Goal: Check status: Check status

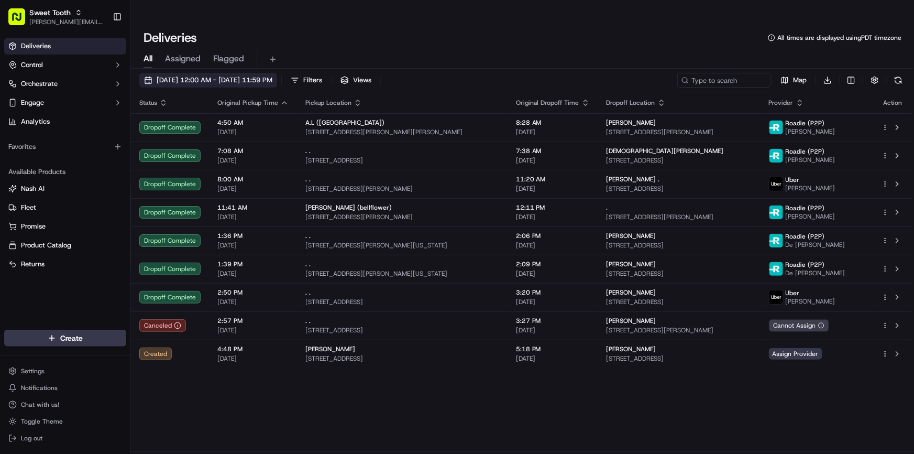
click at [256, 75] on span "[DATE] 12:00 AM - [DATE] 11:59 PM" at bounding box center [215, 79] width 116 height 9
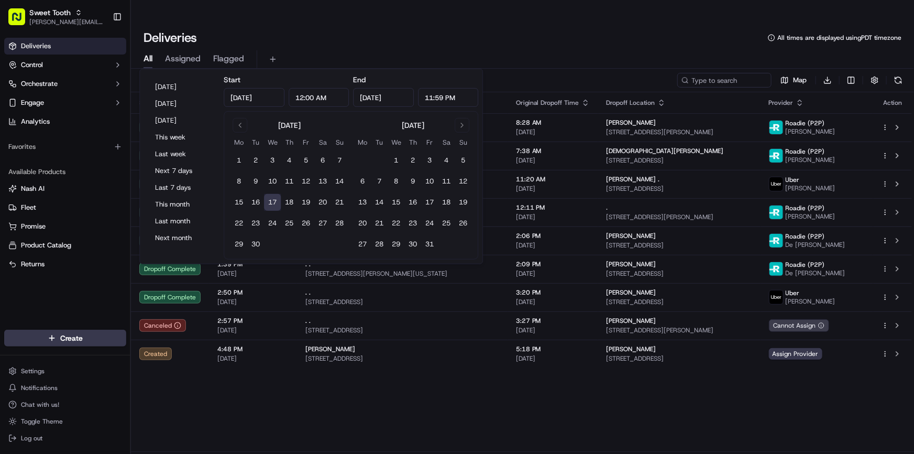
click at [326, 29] on div "Deliveries All times are displayed using PDT timezone" at bounding box center [522, 37] width 783 height 17
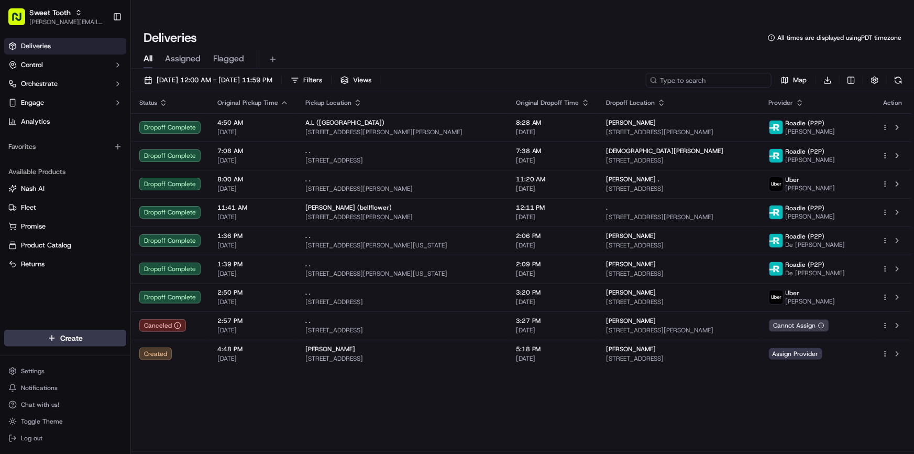
click at [724, 73] on input at bounding box center [709, 80] width 126 height 15
click at [255, 75] on span "[DATE] 12:00 AM - [DATE] 11:59 PM" at bounding box center [215, 79] width 116 height 9
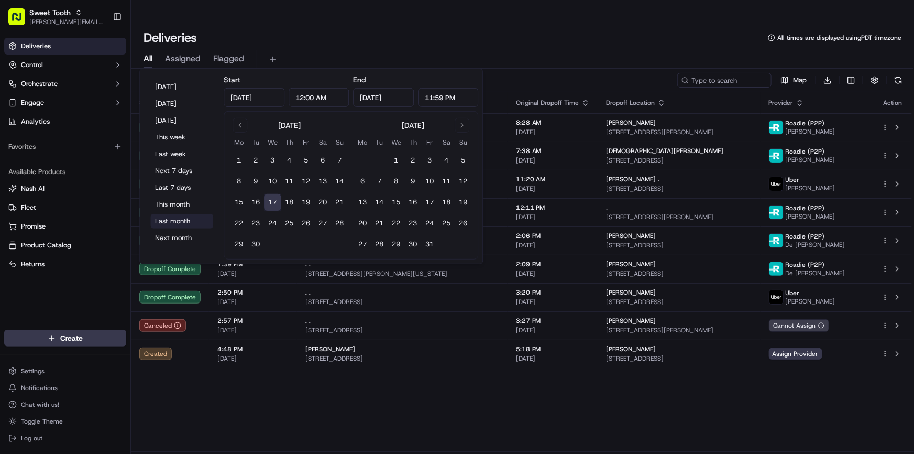
click at [177, 224] on button "Last month" at bounding box center [181, 221] width 63 height 15
type input "[DATE]"
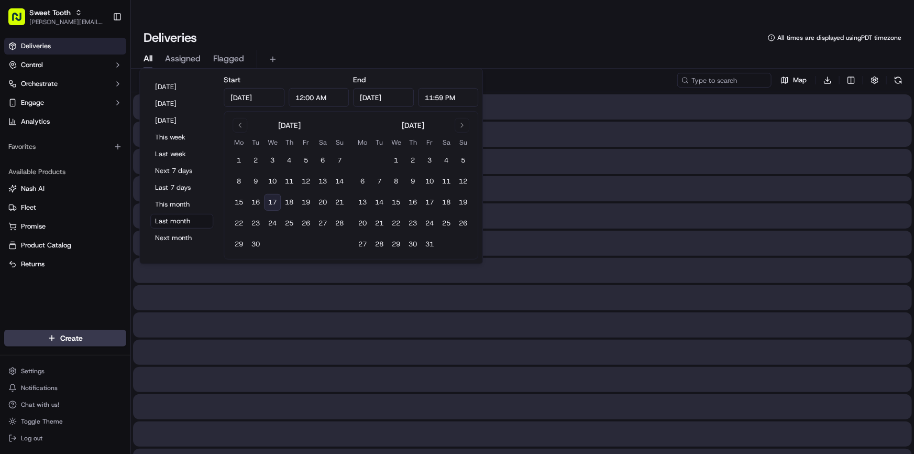
click at [626, 50] on div "All Assigned Flagged" at bounding box center [522, 59] width 783 height 18
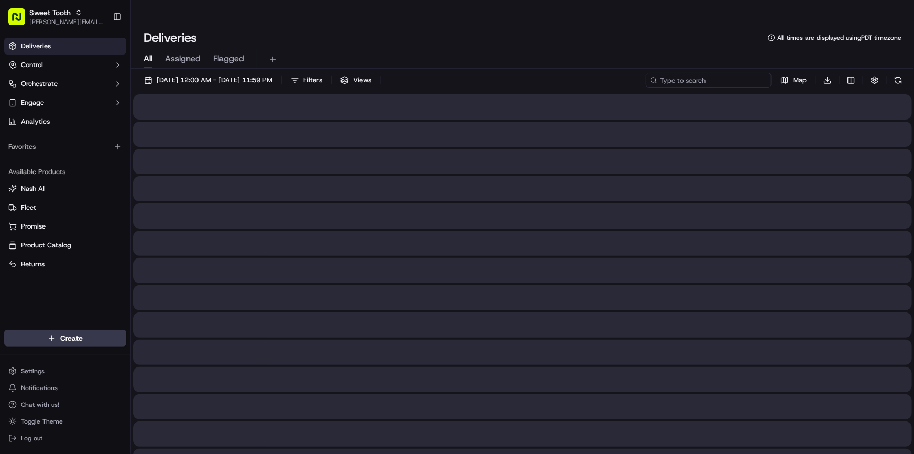
click at [727, 73] on input at bounding box center [709, 80] width 126 height 15
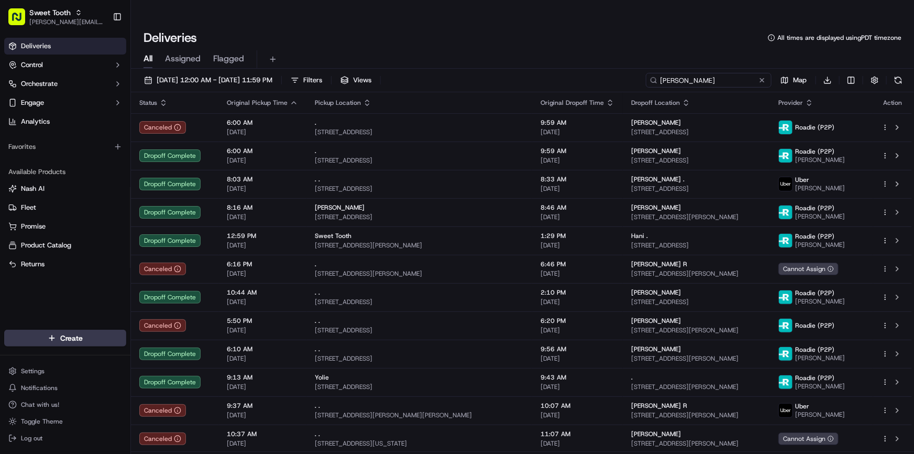
type input "[PERSON_NAME]"
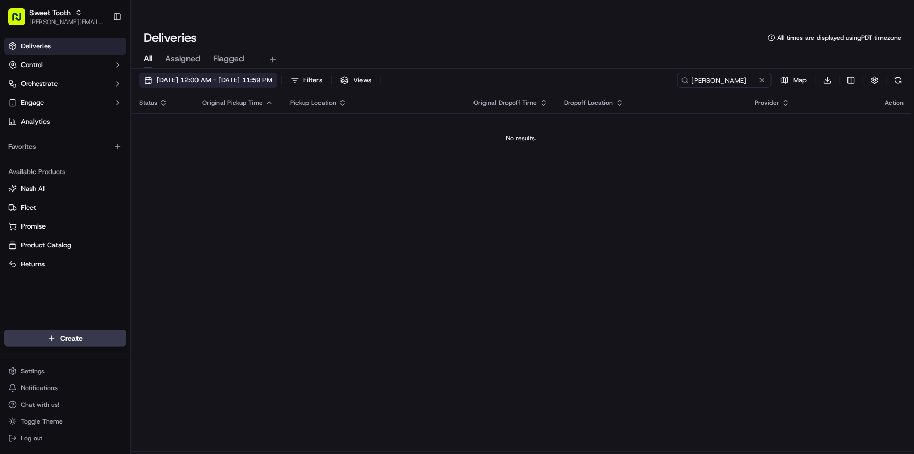
click at [272, 75] on span "[DATE] 12:00 AM - [DATE] 11:59 PM" at bounding box center [215, 79] width 116 height 9
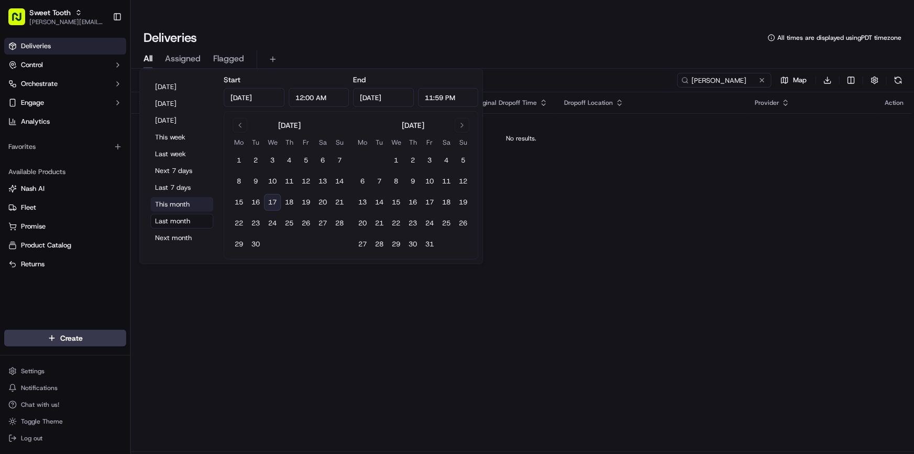
click at [168, 200] on button "This month" at bounding box center [181, 204] width 63 height 15
type input "[DATE]"
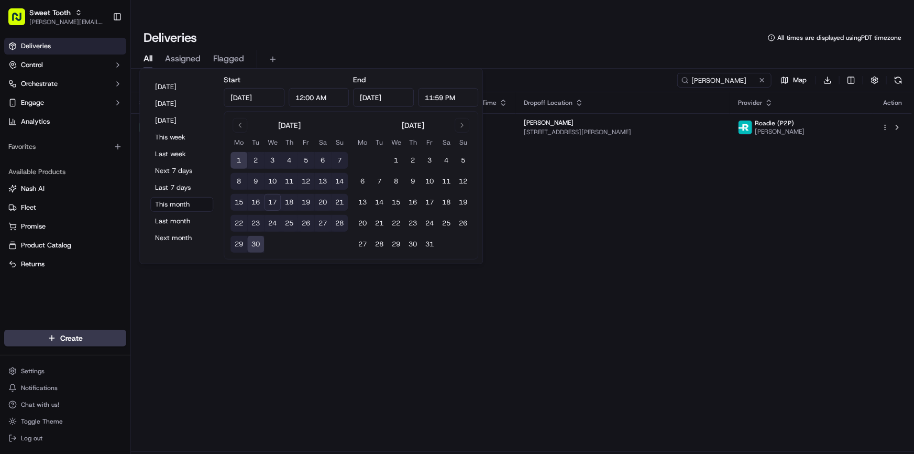
click at [692, 191] on div "Status Original Pickup Time Pickup Location Original Dropoff Time Dropoff Locat…" at bounding box center [521, 271] width 781 height 359
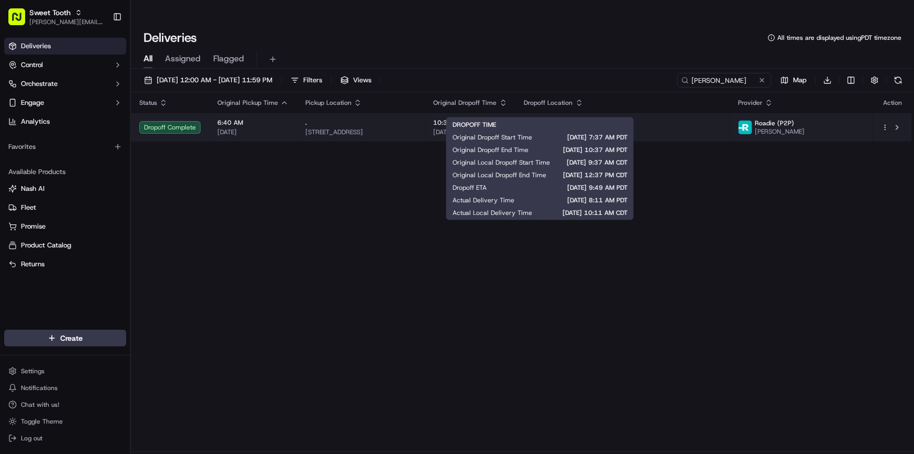
click at [508, 128] on span "[DATE]" at bounding box center [471, 132] width 74 height 8
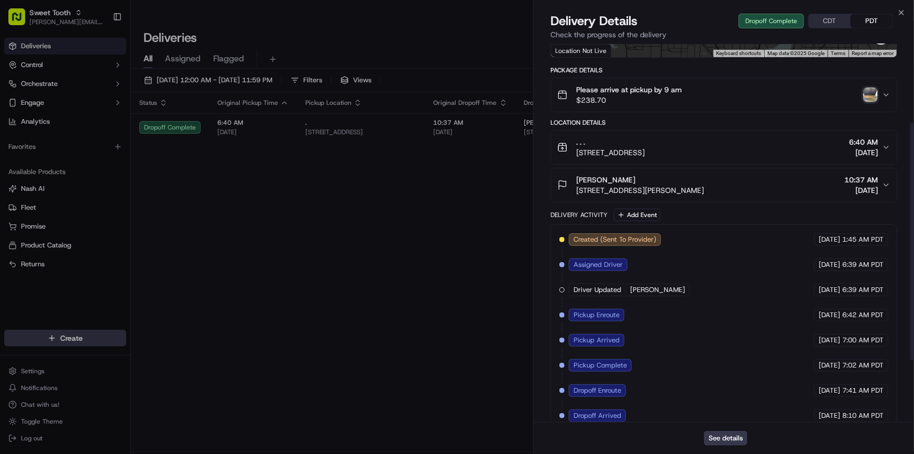
scroll to position [190, 0]
